Goal: Task Accomplishment & Management: Use online tool/utility

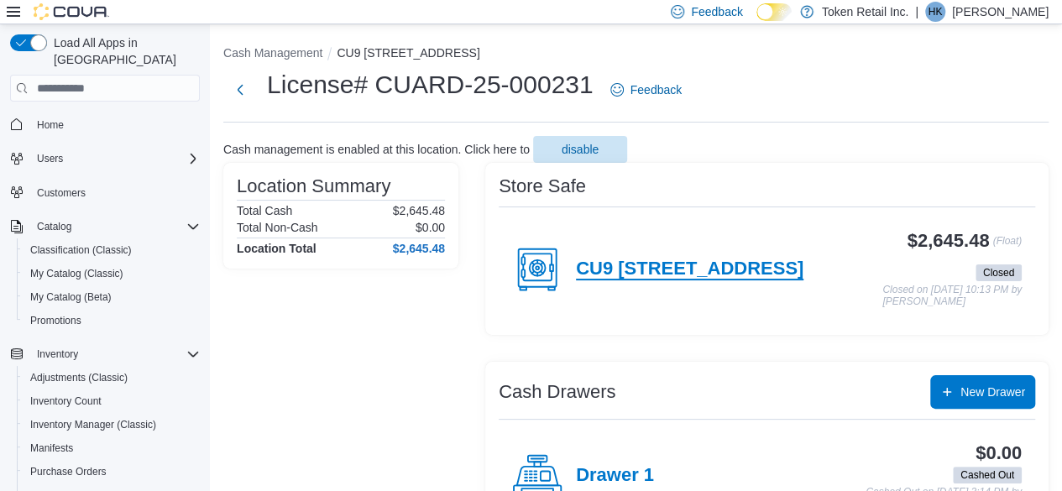
click at [754, 272] on h4 "CU9 [STREET_ADDRESS]" at bounding box center [689, 270] width 227 height 22
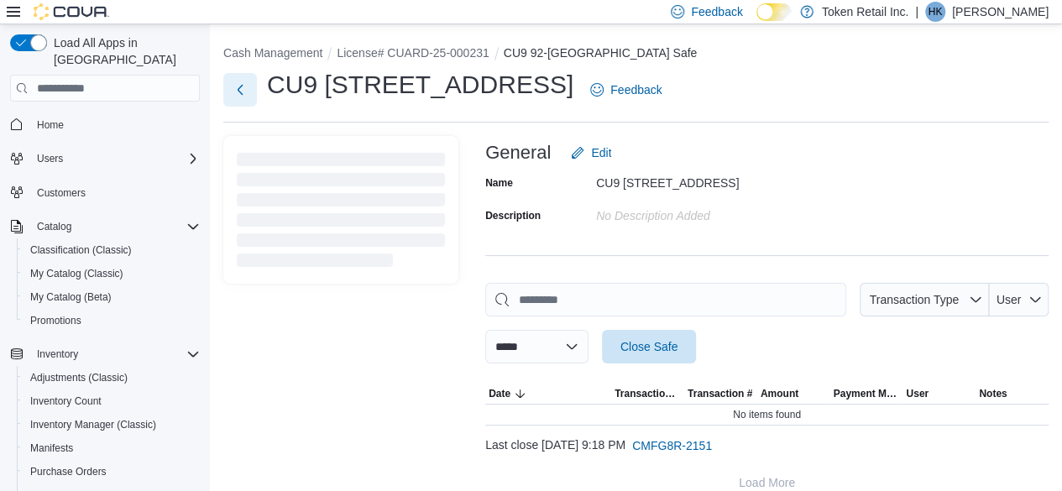
drag, startPoint x: 235, startPoint y: 100, endPoint x: 235, endPoint y: 60, distance: 40.3
click at [235, 60] on div "**********" at bounding box center [636, 268] width 852 height 488
click at [239, 86] on button "Next" at bounding box center [240, 89] width 34 height 34
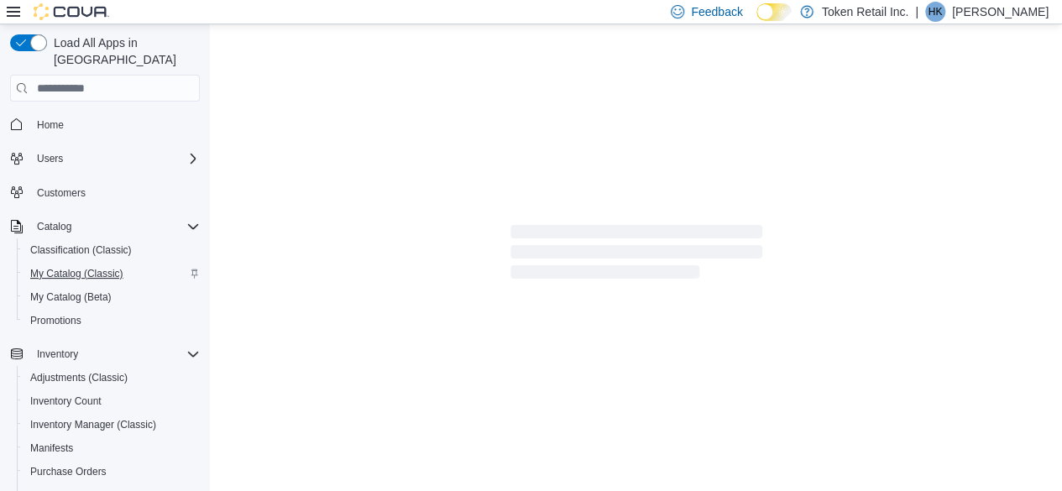
scroll to position [7, 0]
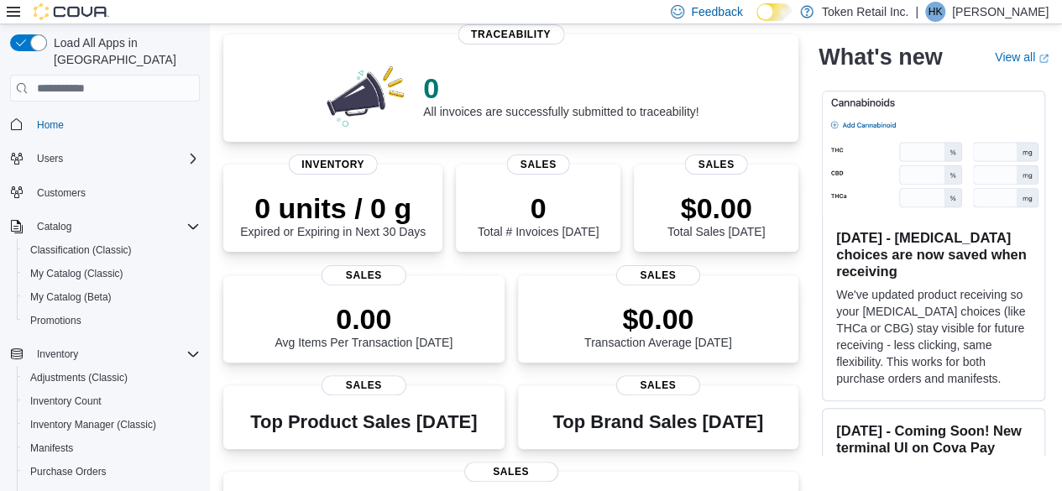
scroll to position [110, 0]
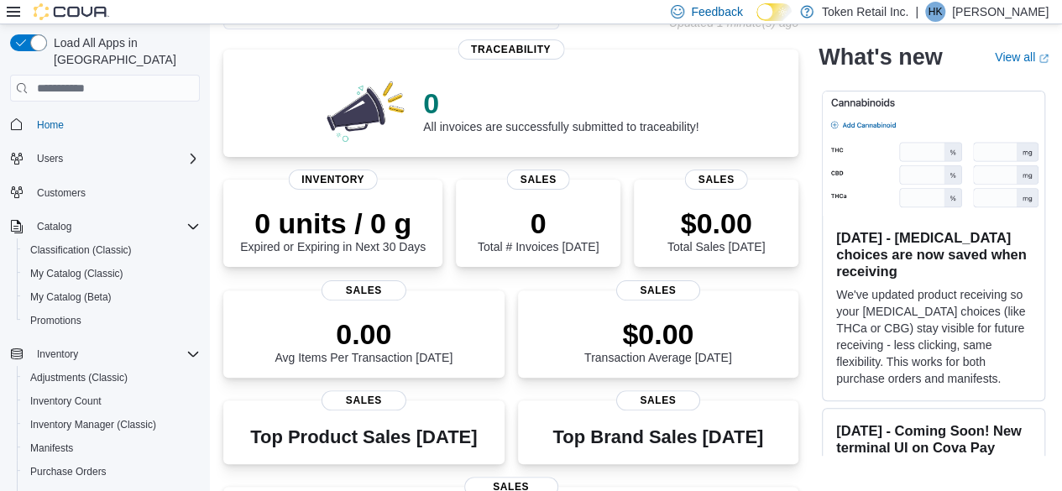
click at [214, 140] on div "Home Feedback Token Retail Inc. Updated 1 minute(s) ago 0 All invoices are succ…" at bounding box center [636, 377] width 852 height 927
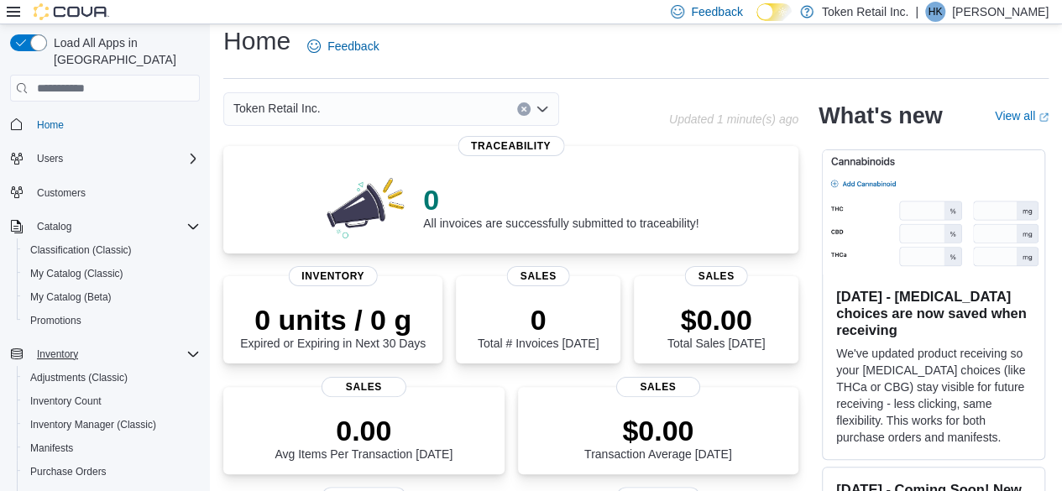
scroll to position [12, 0]
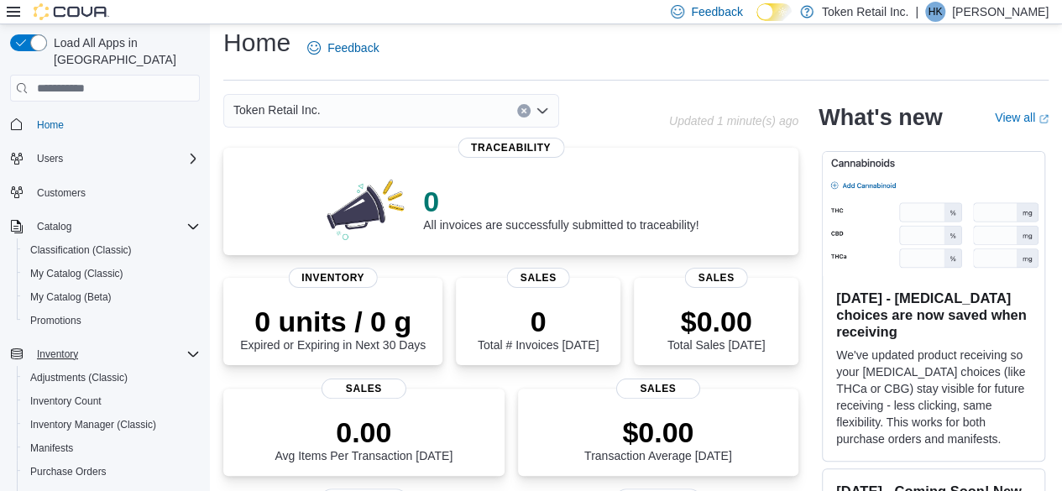
click at [176, 344] on div "Inventory" at bounding box center [115, 354] width 170 height 20
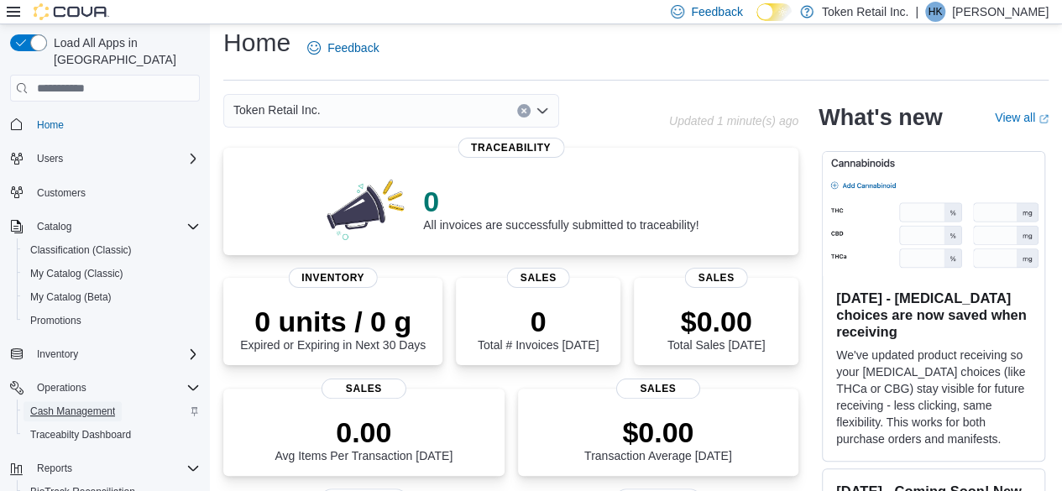
click at [75, 405] on span "Cash Management" at bounding box center [72, 411] width 85 height 13
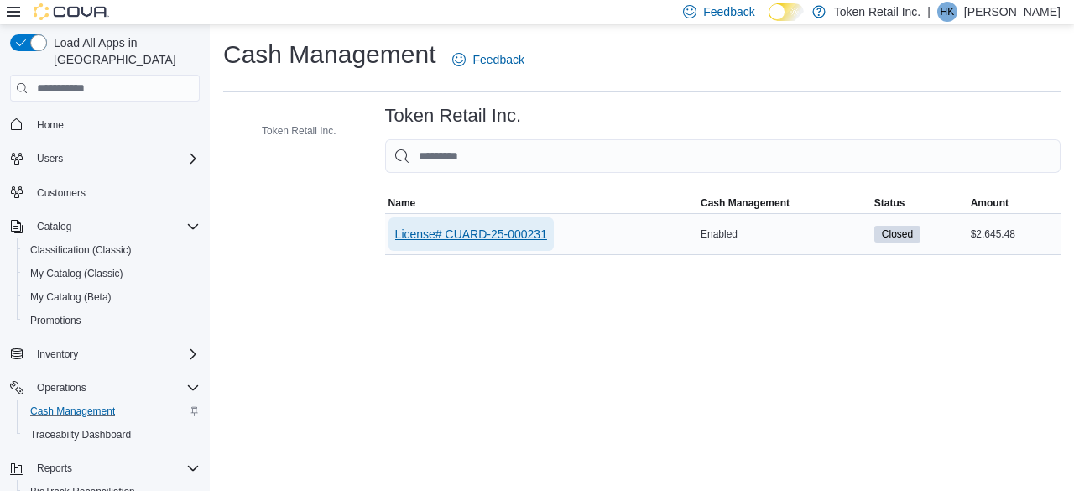
click at [494, 239] on span "License# CUARD-25-000231" at bounding box center [471, 234] width 152 height 17
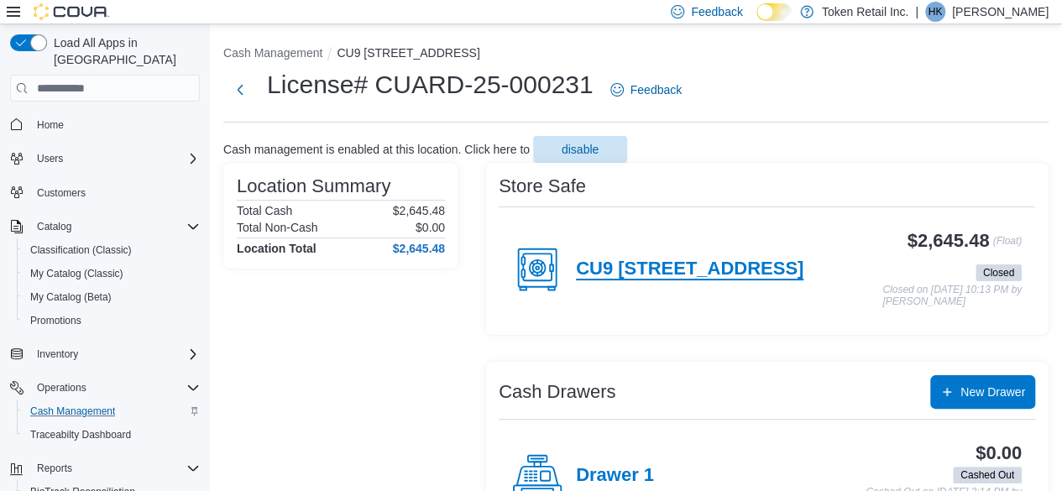
click at [633, 261] on h4 "CU9 92-29 Queens Blvd" at bounding box center [689, 270] width 227 height 22
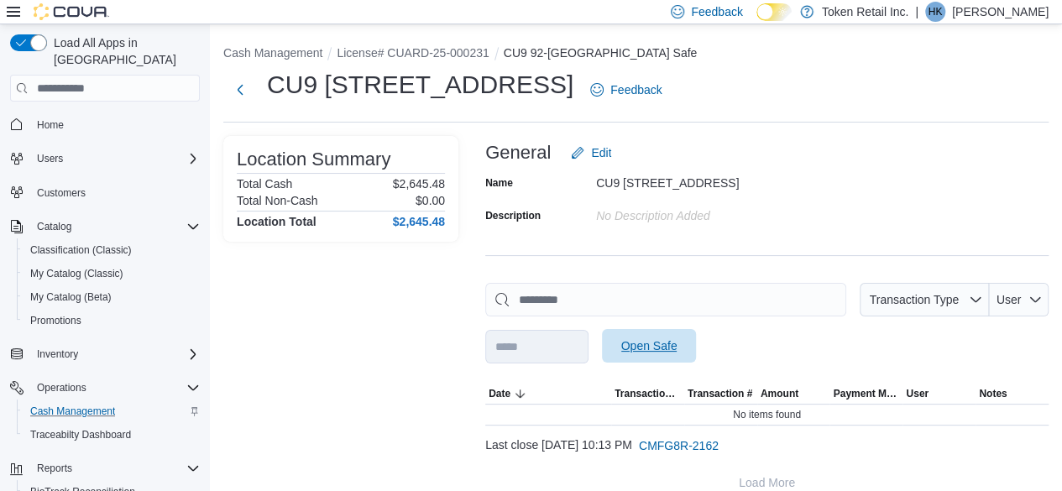
click at [671, 345] on span "Open Safe" at bounding box center [649, 345] width 56 height 17
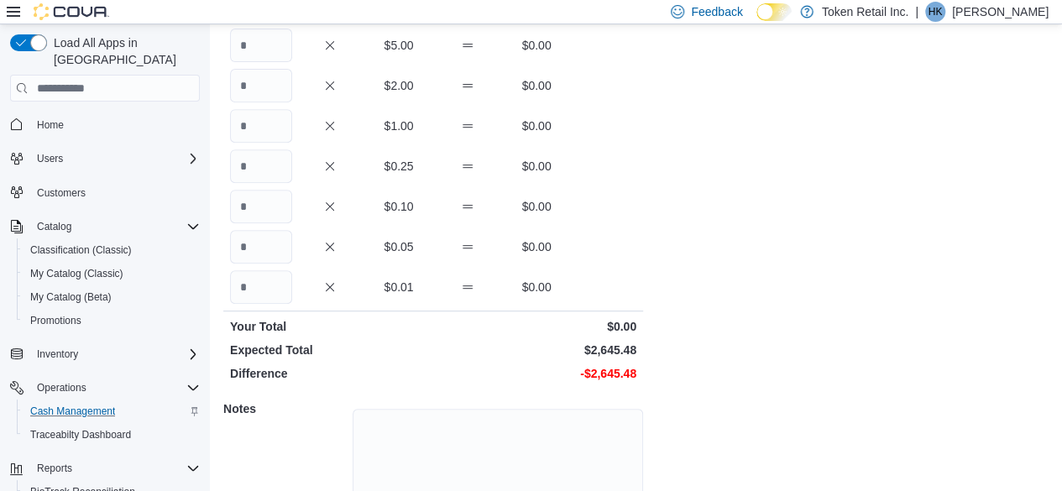
scroll to position [269, 0]
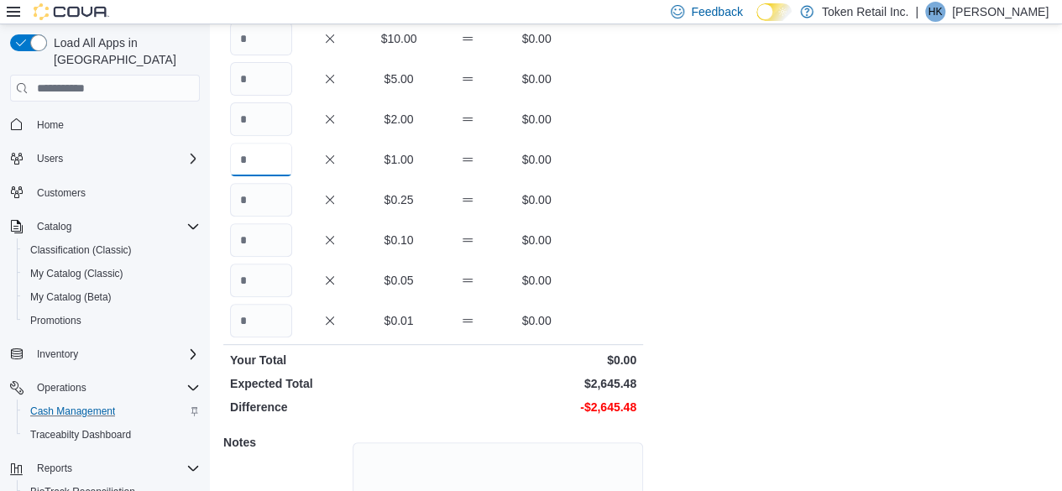
click at [258, 162] on input "Quantity" at bounding box center [261, 160] width 62 height 34
click at [264, 170] on input "Quantity" at bounding box center [261, 160] width 62 height 34
type input "****"
click at [256, 316] on input "Quantity" at bounding box center [261, 321] width 62 height 34
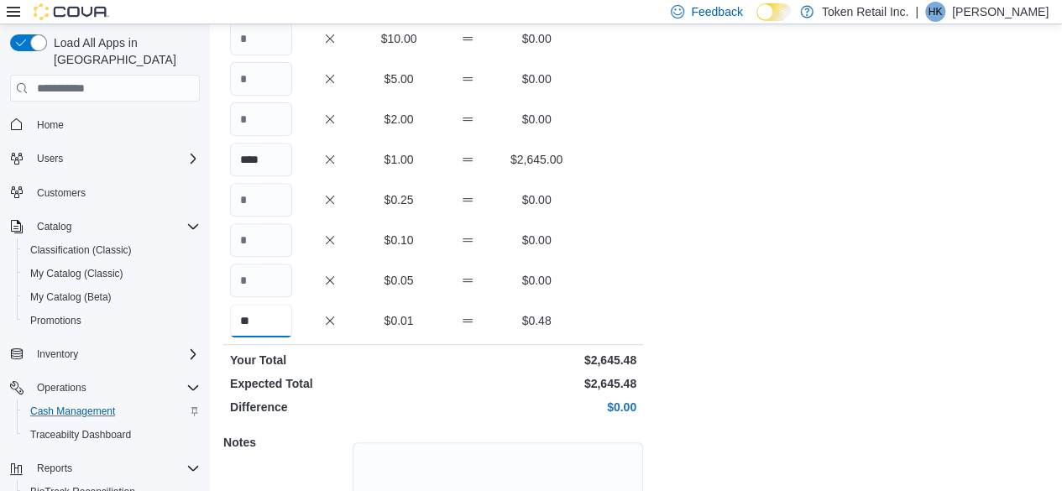
type input "**"
click at [935, 259] on div "Cash Management CU9 92-29 Queens Blvd Open Safe License# CUARD-25-000231 : Open…" at bounding box center [636, 193] width 852 height 875
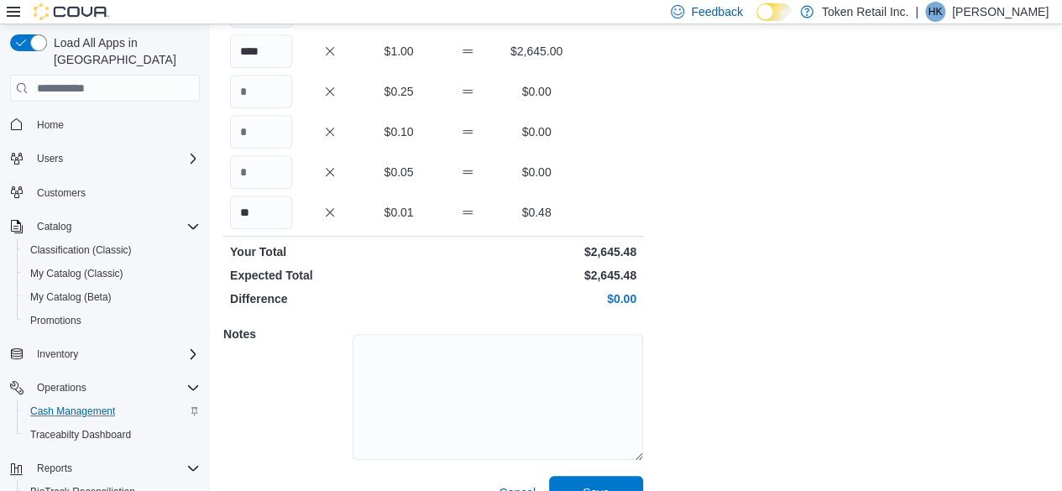
scroll to position [409, 0]
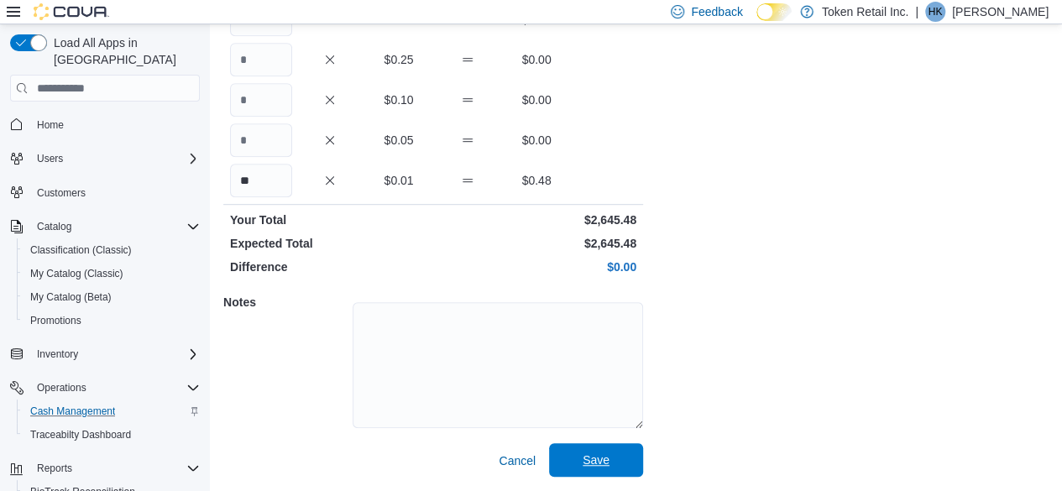
click at [609, 446] on span "Save" at bounding box center [596, 460] width 74 height 34
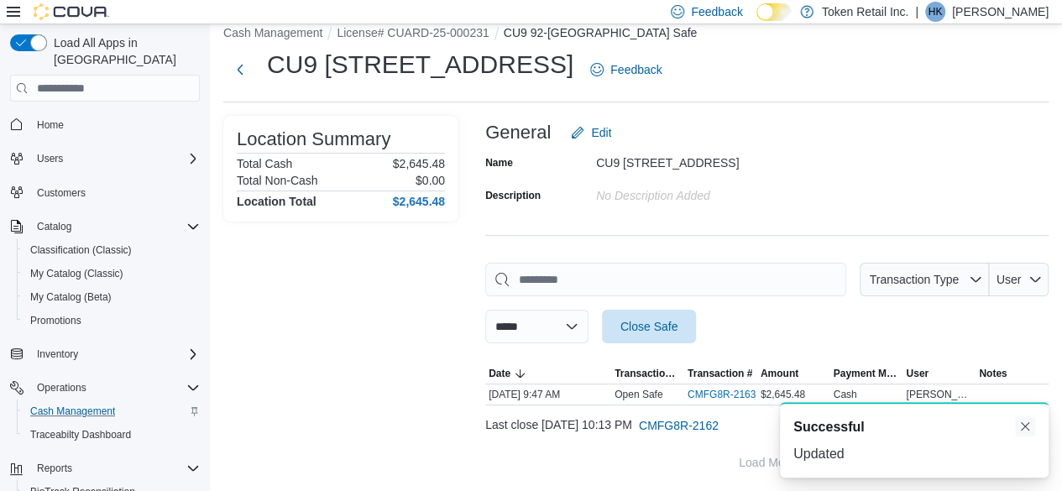
click at [1022, 425] on button "Dismiss toast" at bounding box center [1025, 426] width 20 height 20
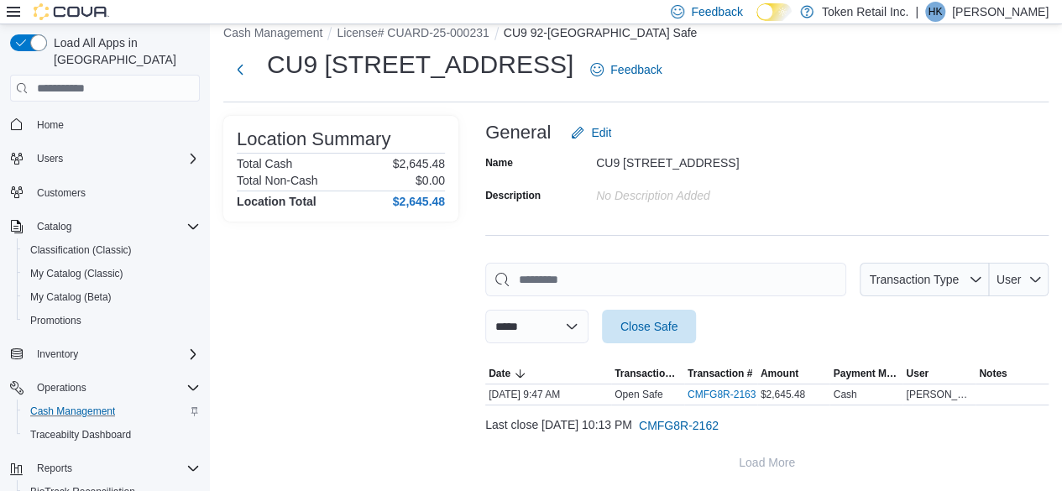
click at [64, 118] on button "Home" at bounding box center [104, 124] width 203 height 24
